Goal: Information Seeking & Learning: Learn about a topic

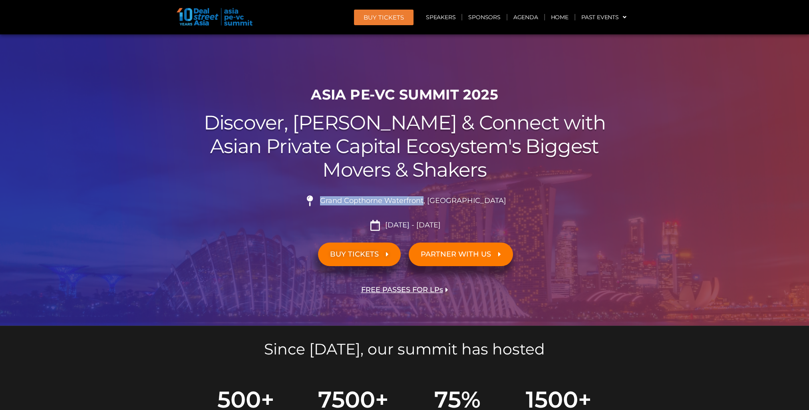
drag, startPoint x: 341, startPoint y: 200, endPoint x: 445, endPoint y: 201, distance: 103.4
click at [445, 201] on span "Grand Copthorne Waterfront, [GEOGRAPHIC_DATA]​" at bounding box center [412, 200] width 188 height 9
drag, startPoint x: 445, startPoint y: 201, endPoint x: 427, endPoint y: 201, distance: 18.0
click at [524, 17] on link "Agenda" at bounding box center [525, 17] width 37 height 18
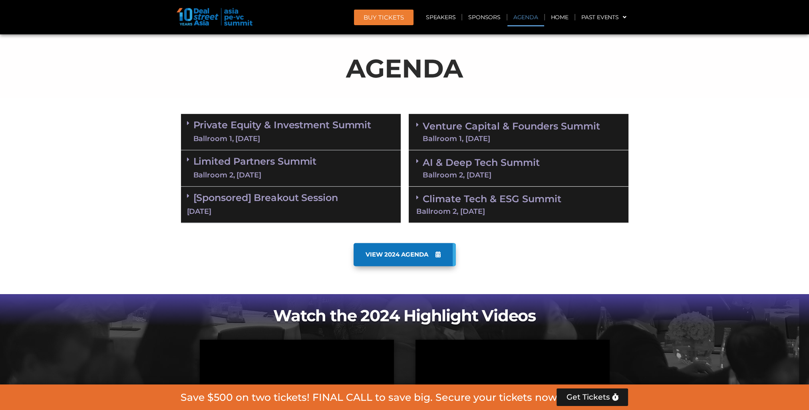
scroll to position [417, 0]
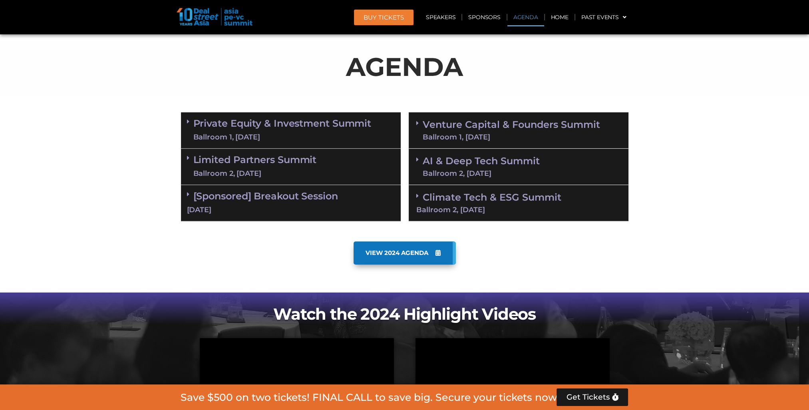
click at [284, 125] on link "Private Equity & Investment Summit Ballroom 1, [DATE]" at bounding box center [282, 130] width 178 height 24
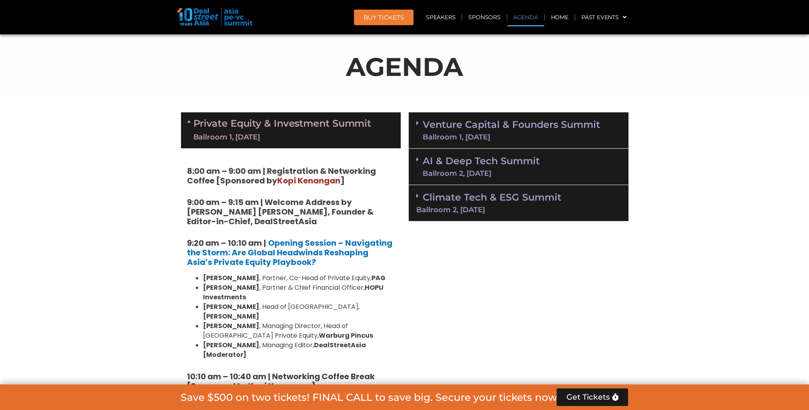
scroll to position [524, 0]
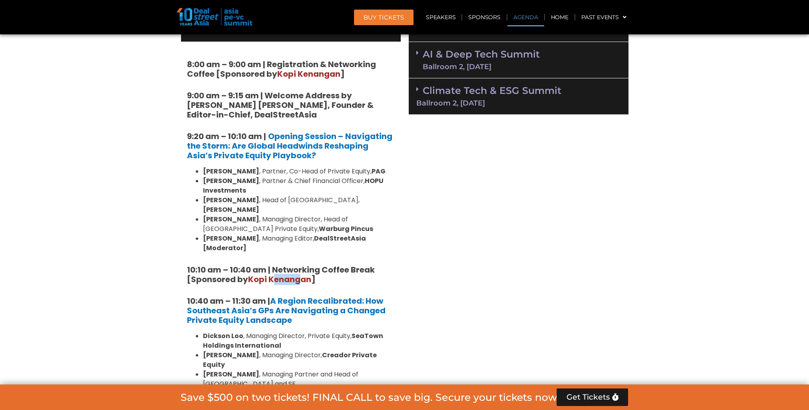
drag, startPoint x: 275, startPoint y: 261, endPoint x: 300, endPoint y: 262, distance: 25.2
click at [300, 274] on span "Kopi Kenangan" at bounding box center [279, 279] width 63 height 11
click at [268, 274] on span "Kopi Kenangan" at bounding box center [279, 279] width 63 height 11
drag, startPoint x: 248, startPoint y: 259, endPoint x: 311, endPoint y: 260, distance: 62.7
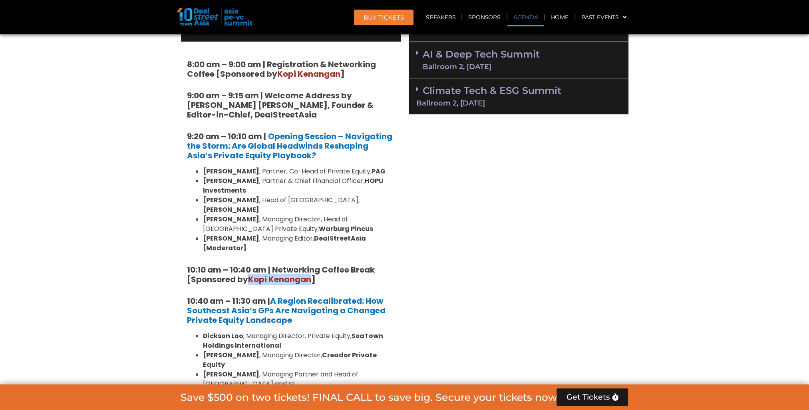
click at [311, 274] on span "Kopi Kenangan" at bounding box center [279, 279] width 63 height 11
click at [361, 214] on li "[PERSON_NAME] , Managing Director, Head of [GEOGRAPHIC_DATA] Private Equity, Wa…" at bounding box center [299, 223] width 192 height 19
drag, startPoint x: 223, startPoint y: 180, endPoint x: 308, endPoint y: 185, distance: 85.2
click at [308, 185] on li "[PERSON_NAME] , Partner & Chief Financial Officer, HOPU Investments" at bounding box center [299, 185] width 192 height 19
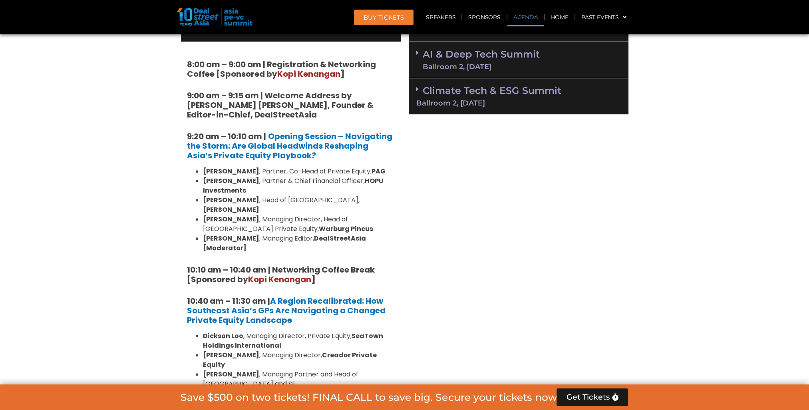
drag, startPoint x: 308, startPoint y: 185, endPoint x: 304, endPoint y: 186, distance: 5.1
click at [308, 185] on li "[PERSON_NAME] , Partner & Chief Financial Officer, HOPU Investments" at bounding box center [299, 185] width 192 height 19
drag, startPoint x: 212, startPoint y: 200, endPoint x: 378, endPoint y: 197, distance: 165.8
click at [378, 197] on li "[PERSON_NAME] , Head of [GEOGRAPHIC_DATA], [PERSON_NAME]" at bounding box center [299, 204] width 192 height 19
drag, startPoint x: 199, startPoint y: 208, endPoint x: 374, endPoint y: 207, distance: 175.3
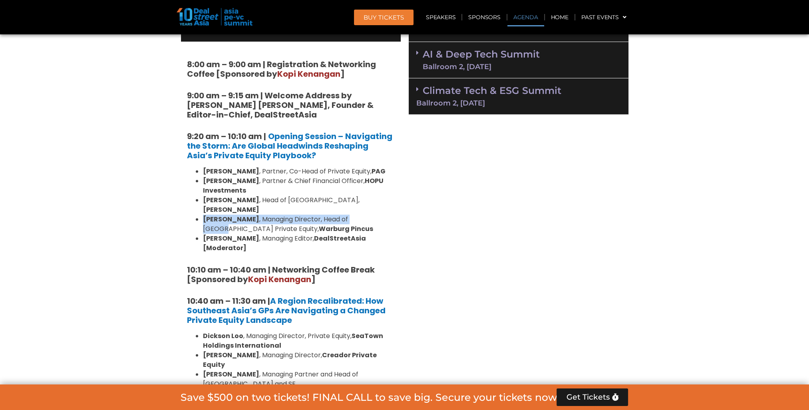
click at [374, 207] on ul "[PERSON_NAME] , Partner, Co-Head of Private Equity, [PERSON_NAME] , Partner & C…" at bounding box center [291, 210] width 208 height 86
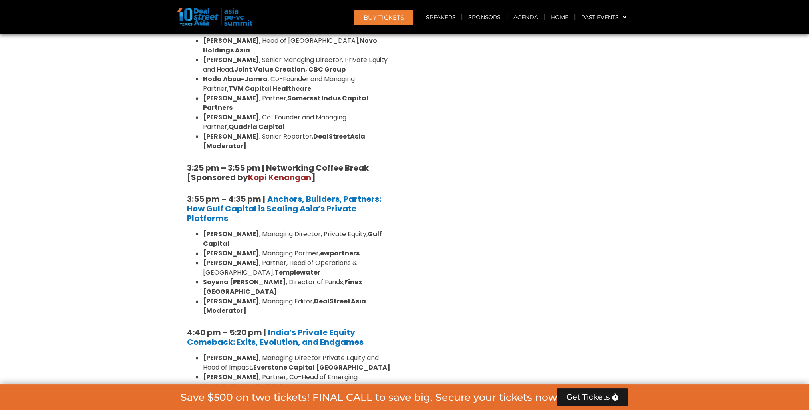
scroll to position [1429, 0]
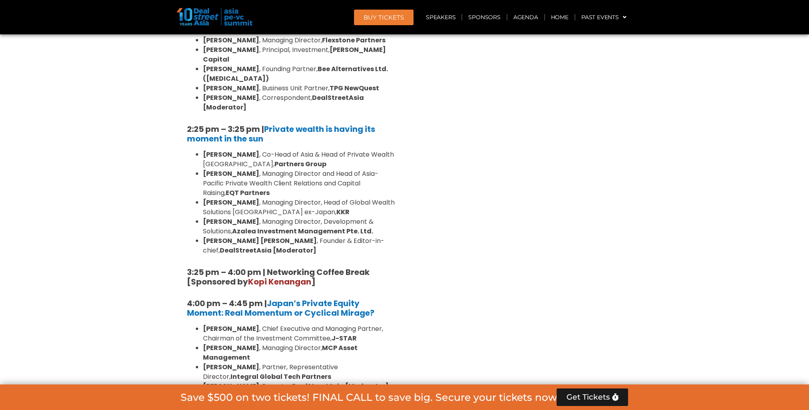
scroll to position [2387, 0]
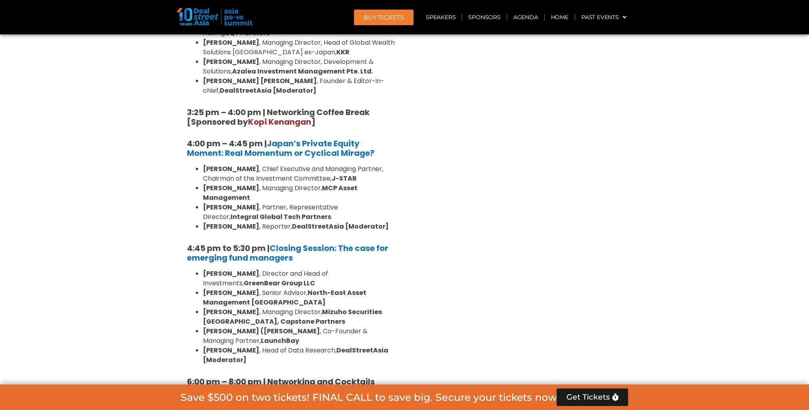
click at [262, 404] on link "[Sponsored] Breakout Session [DATE]" at bounding box center [291, 416] width 208 height 25
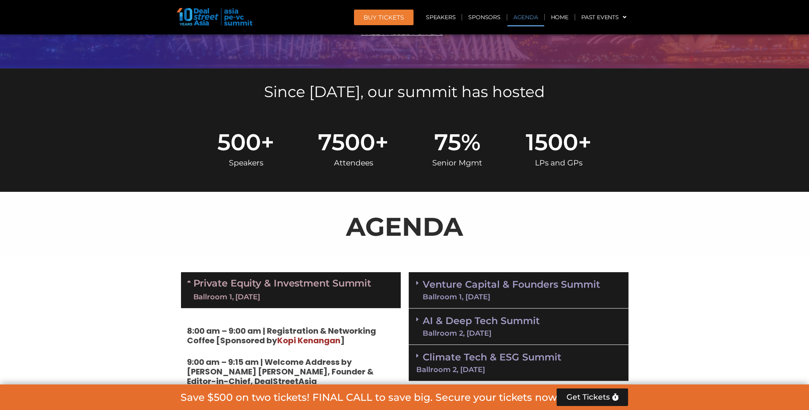
scroll to position [364, 0]
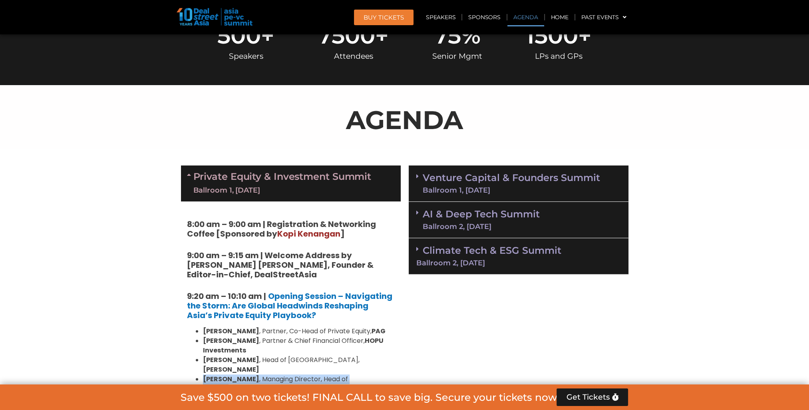
click at [502, 173] on link "Venture Capital & Founders​ Summit Ballroom 1, [DATE]" at bounding box center [511, 183] width 177 height 21
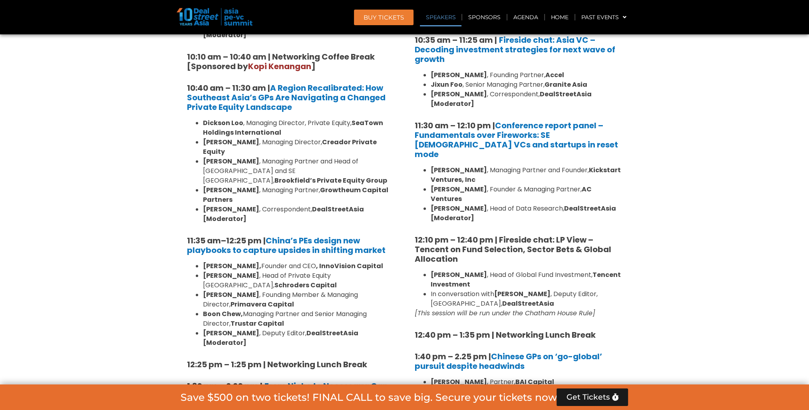
scroll to position [896, 0]
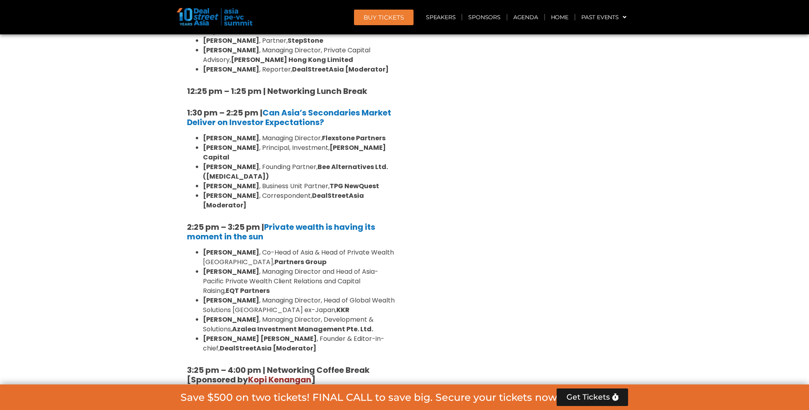
scroll to position [2237, 0]
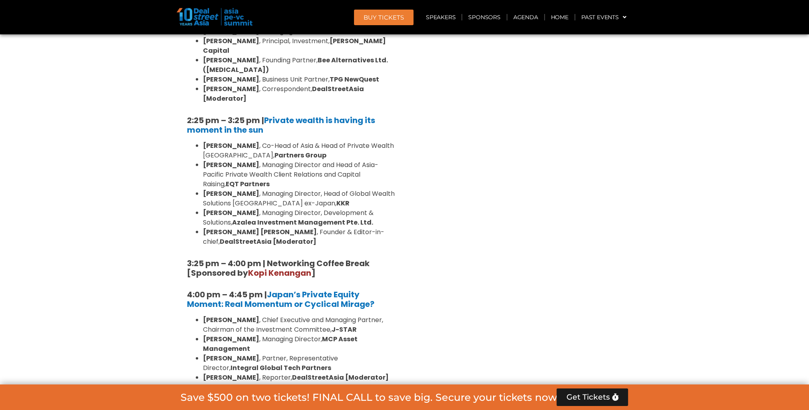
drag, startPoint x: 203, startPoint y: 220, endPoint x: 266, endPoint y: 301, distance: 102.7
drag, startPoint x: 266, startPoint y: 301, endPoint x: 424, endPoint y: 292, distance: 158.0
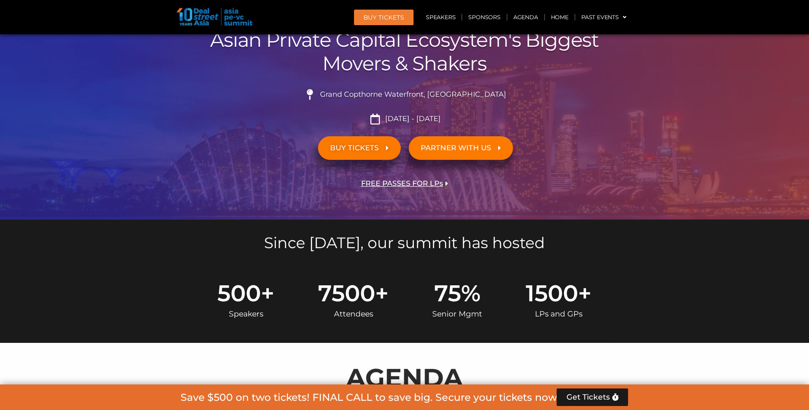
scroll to position [426, 0]
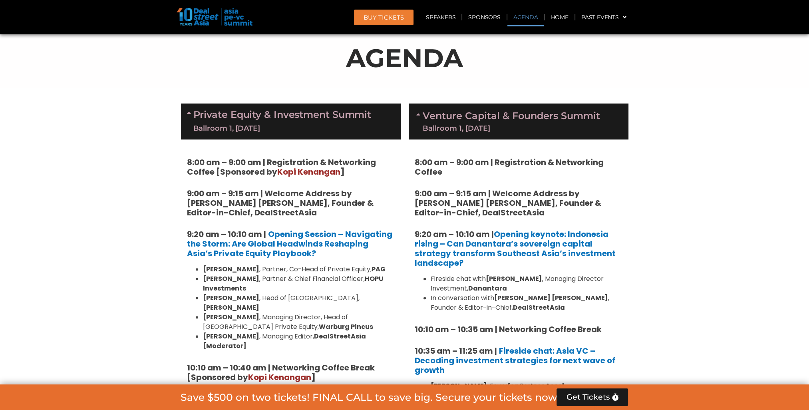
click at [334, 114] on link "Private Equity & Investment Summit Ballroom 1, [DATE]" at bounding box center [282, 121] width 178 height 24
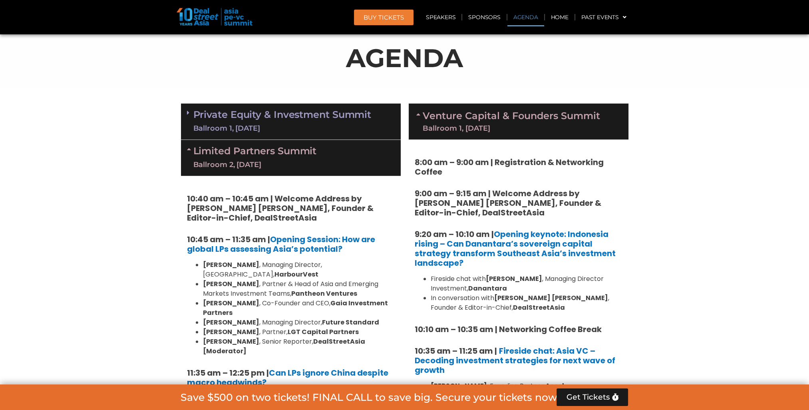
click at [468, 116] on link "Venture Capital & Founders​ Summit Ballroom 1, [DATE]" at bounding box center [511, 121] width 177 height 21
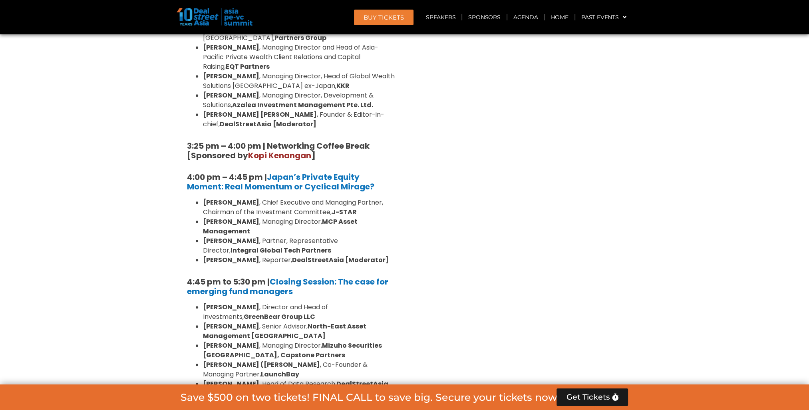
scroll to position [1118, 0]
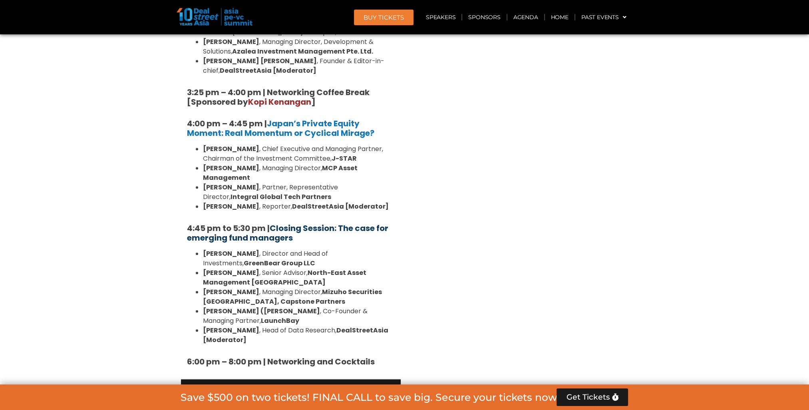
click at [301, 222] on link "Closing Session: The case for emerging fund managers" at bounding box center [287, 232] width 201 height 21
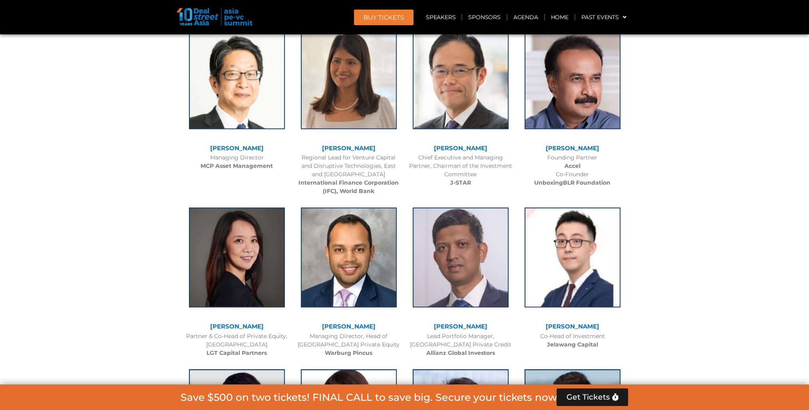
scroll to position [1118, 0]
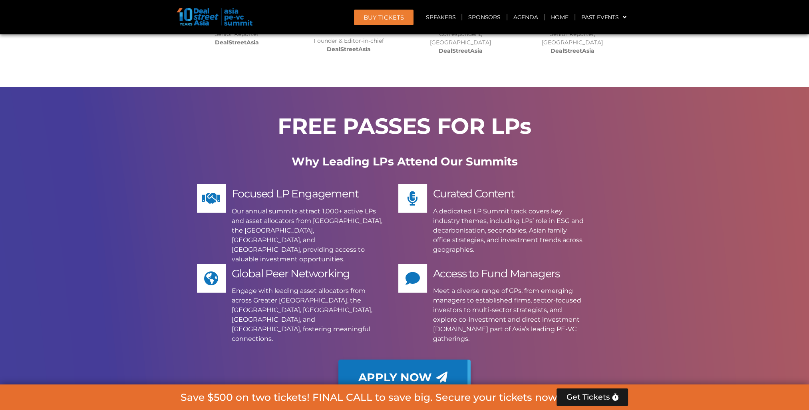
scroll to position [6598, 0]
